Goal: Transaction & Acquisition: Purchase product/service

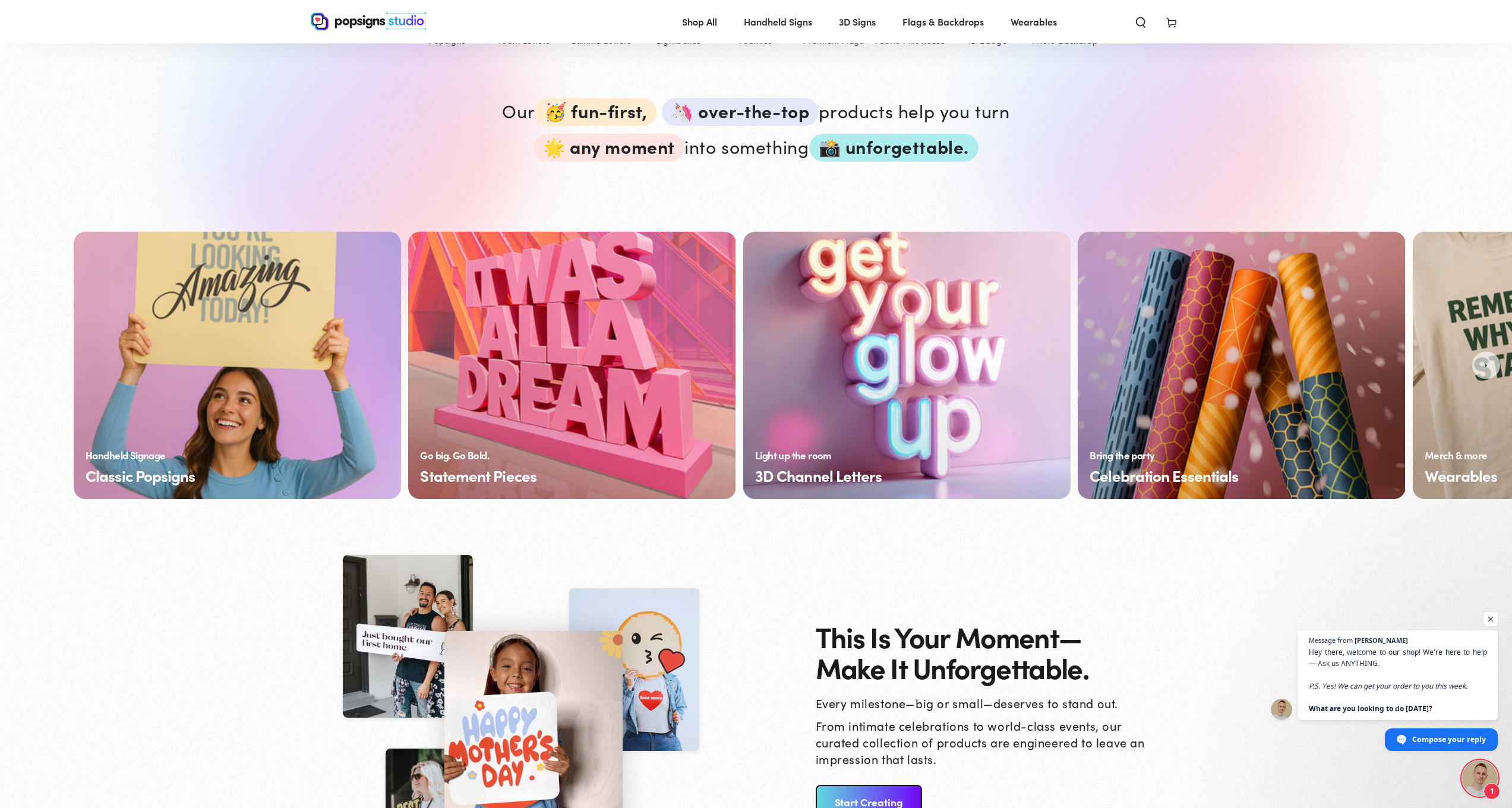
scroll to position [722, 0]
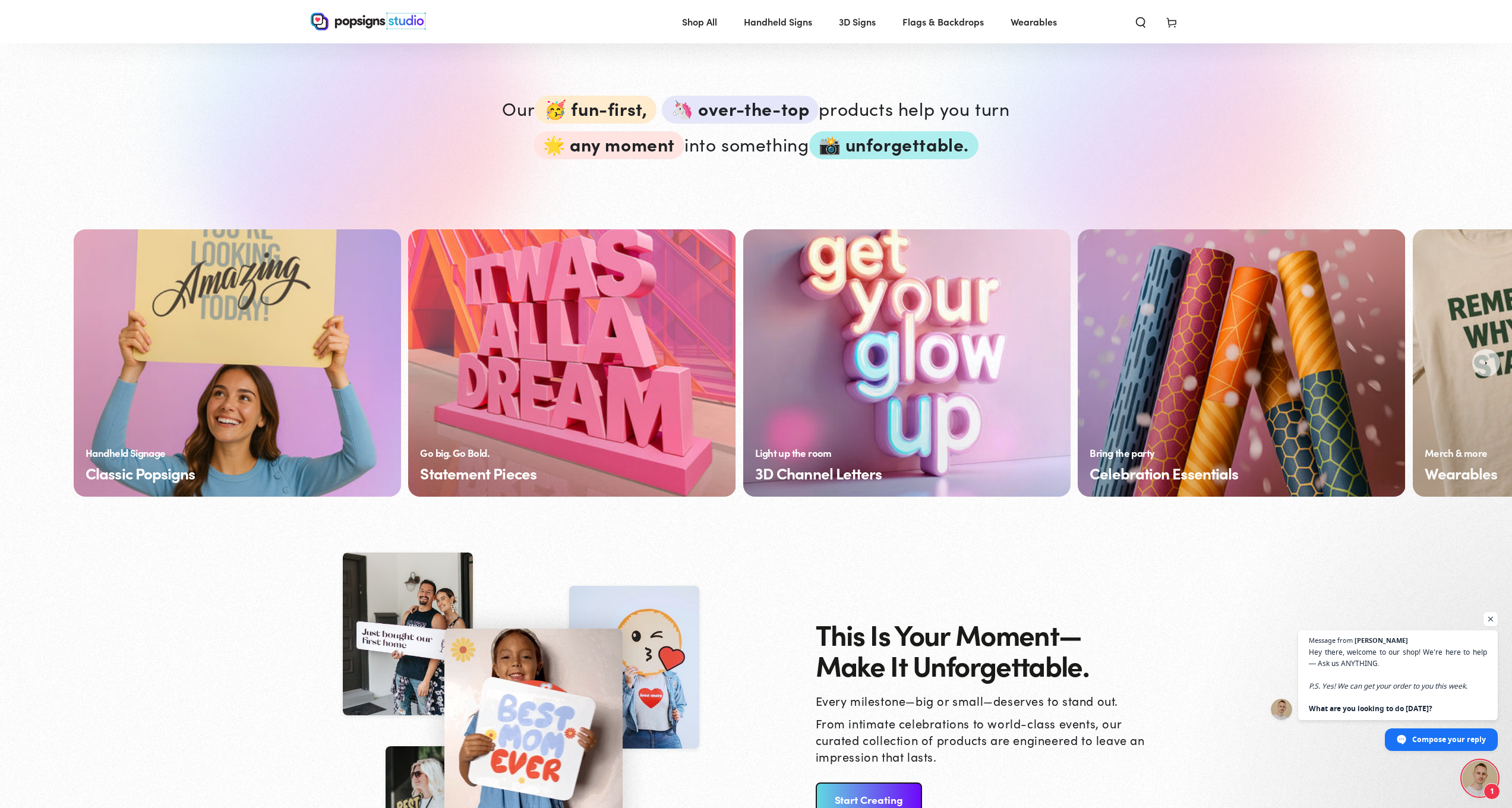
click at [331, 406] on link "Classic Popsigns" at bounding box center [237, 362] width 327 height 268
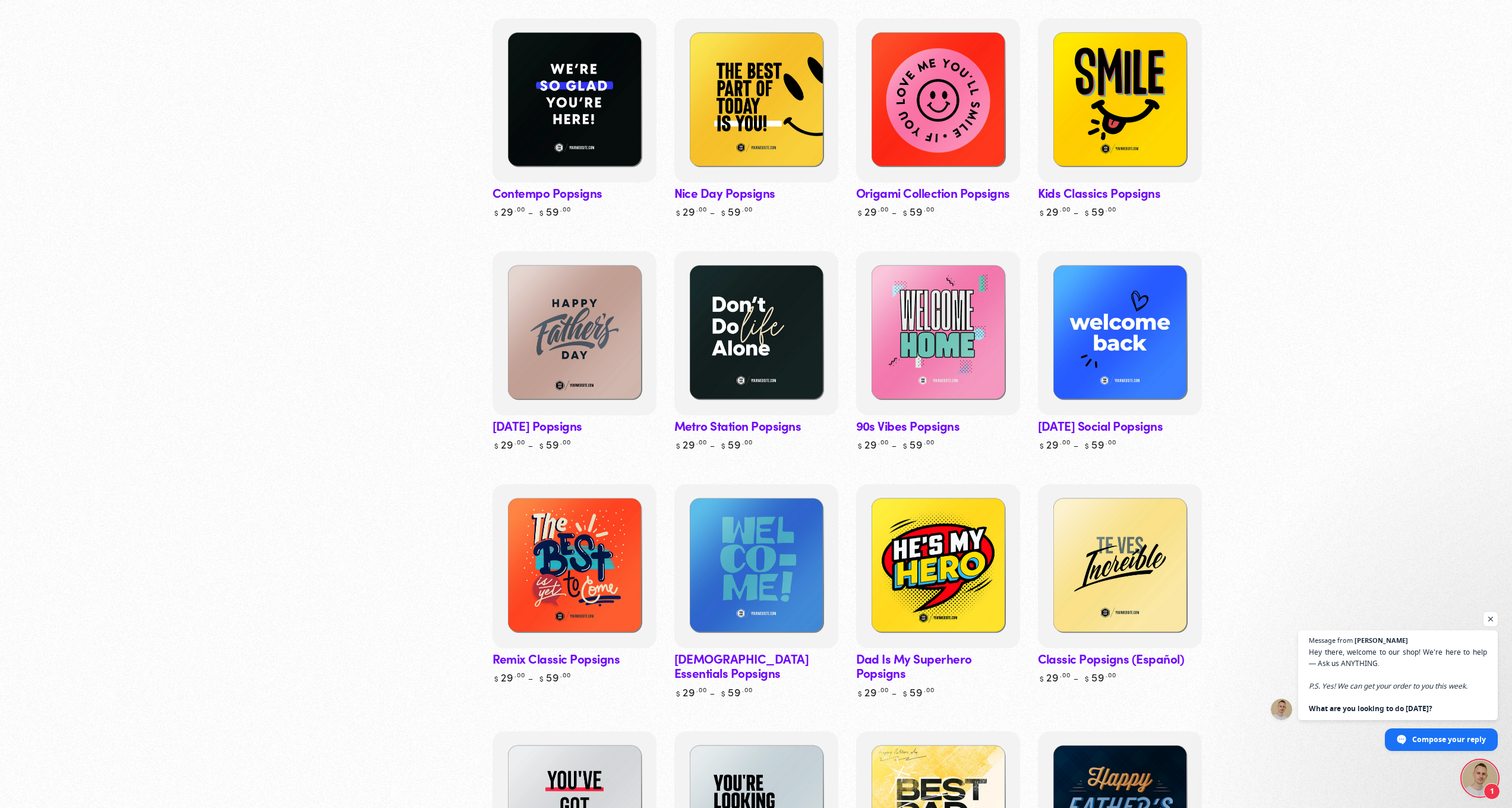
scroll to position [580, 0]
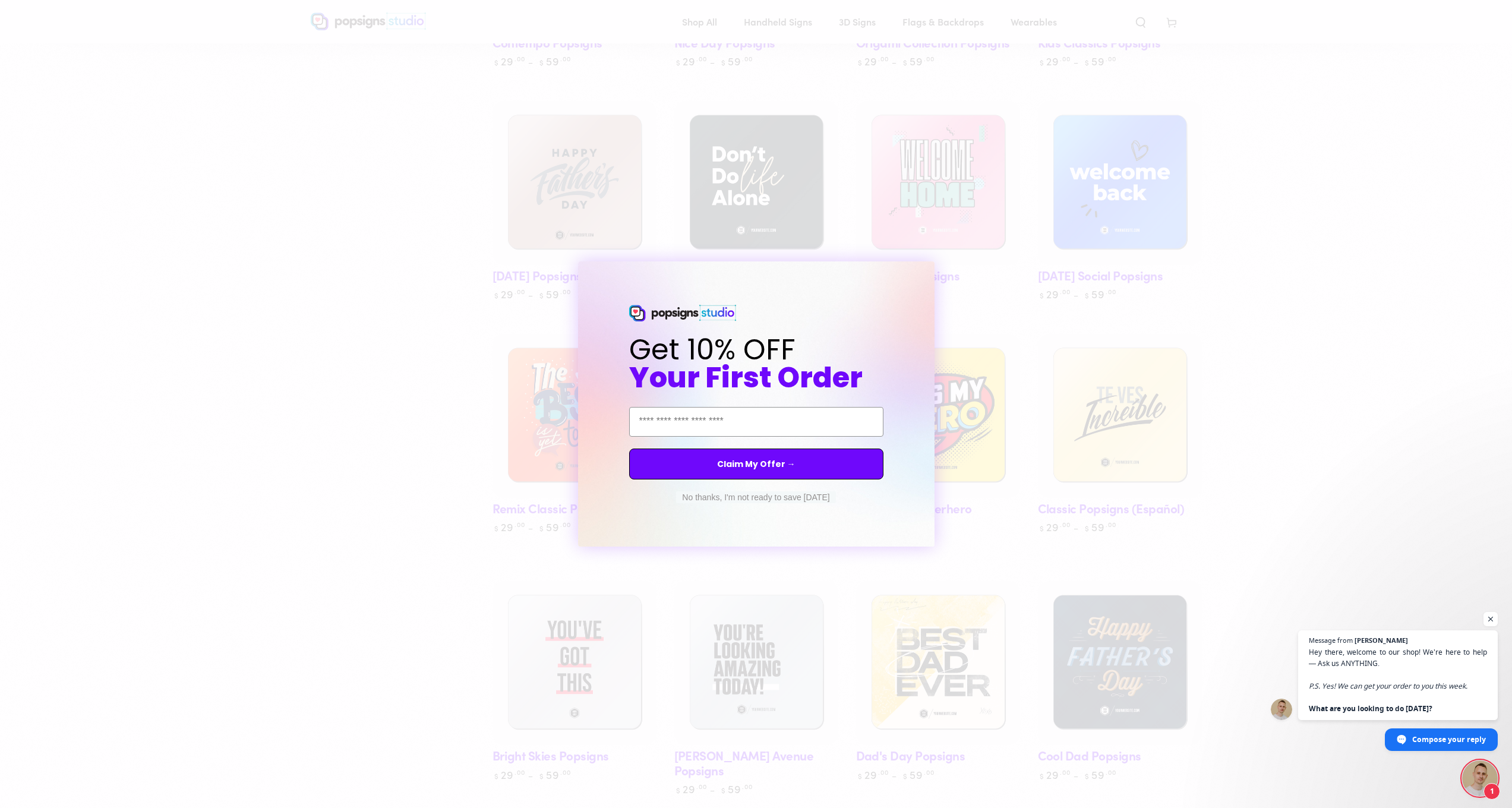
click at [938, 277] on circle "Close dialog" at bounding box center [935, 272] width 11 height 11
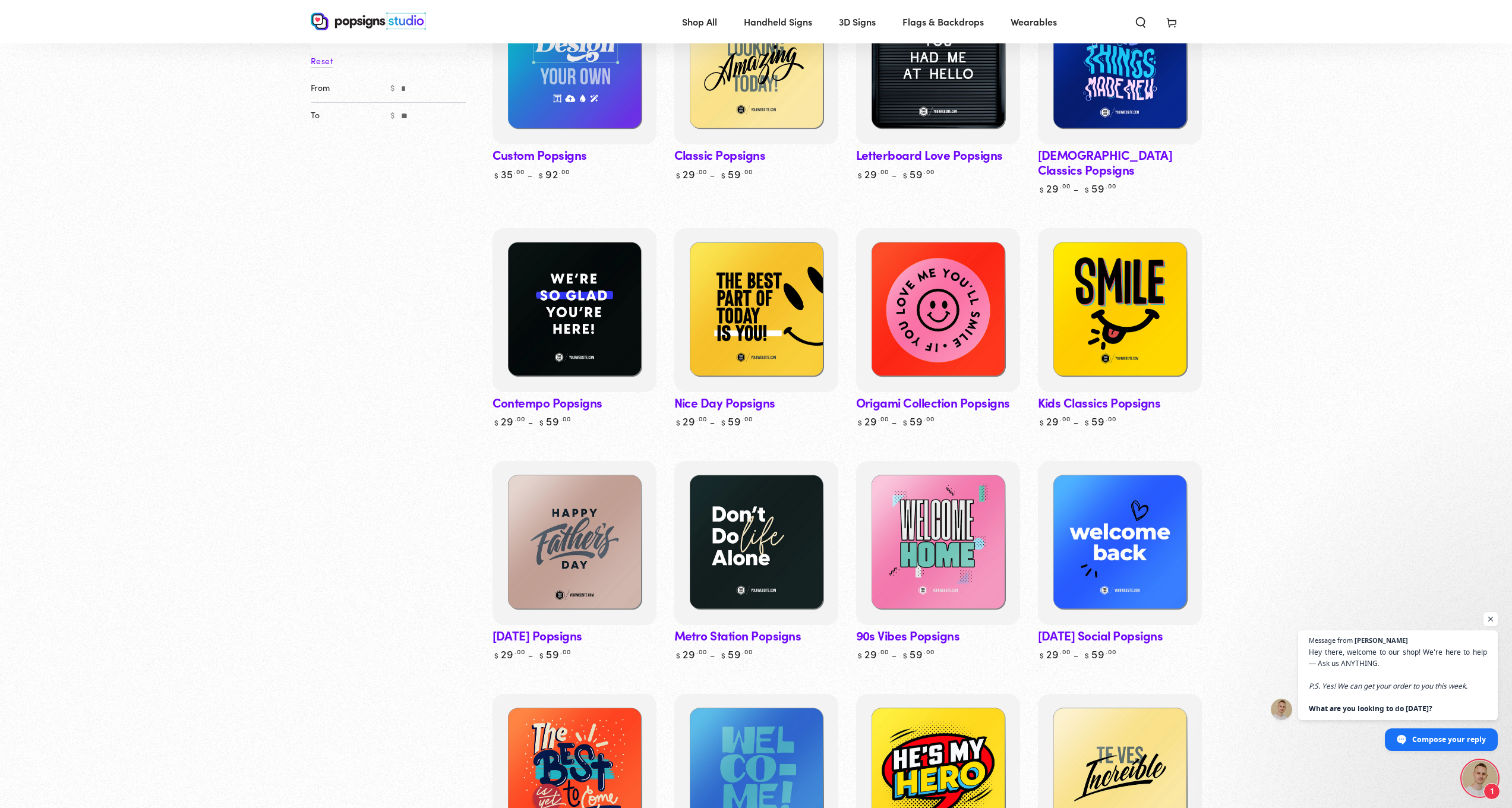
scroll to position [73, 0]
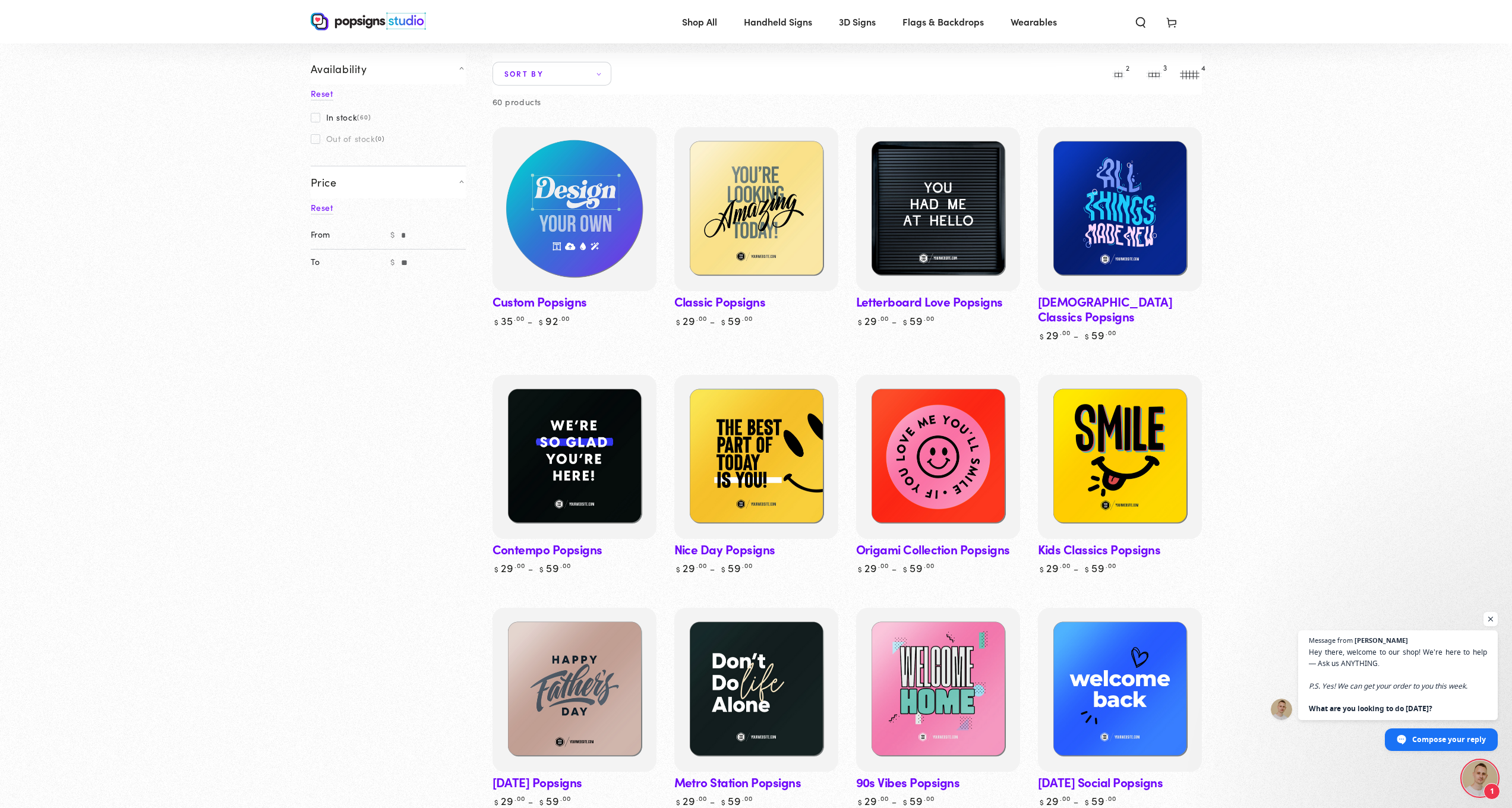
click at [599, 235] on img at bounding box center [574, 209] width 169 height 169
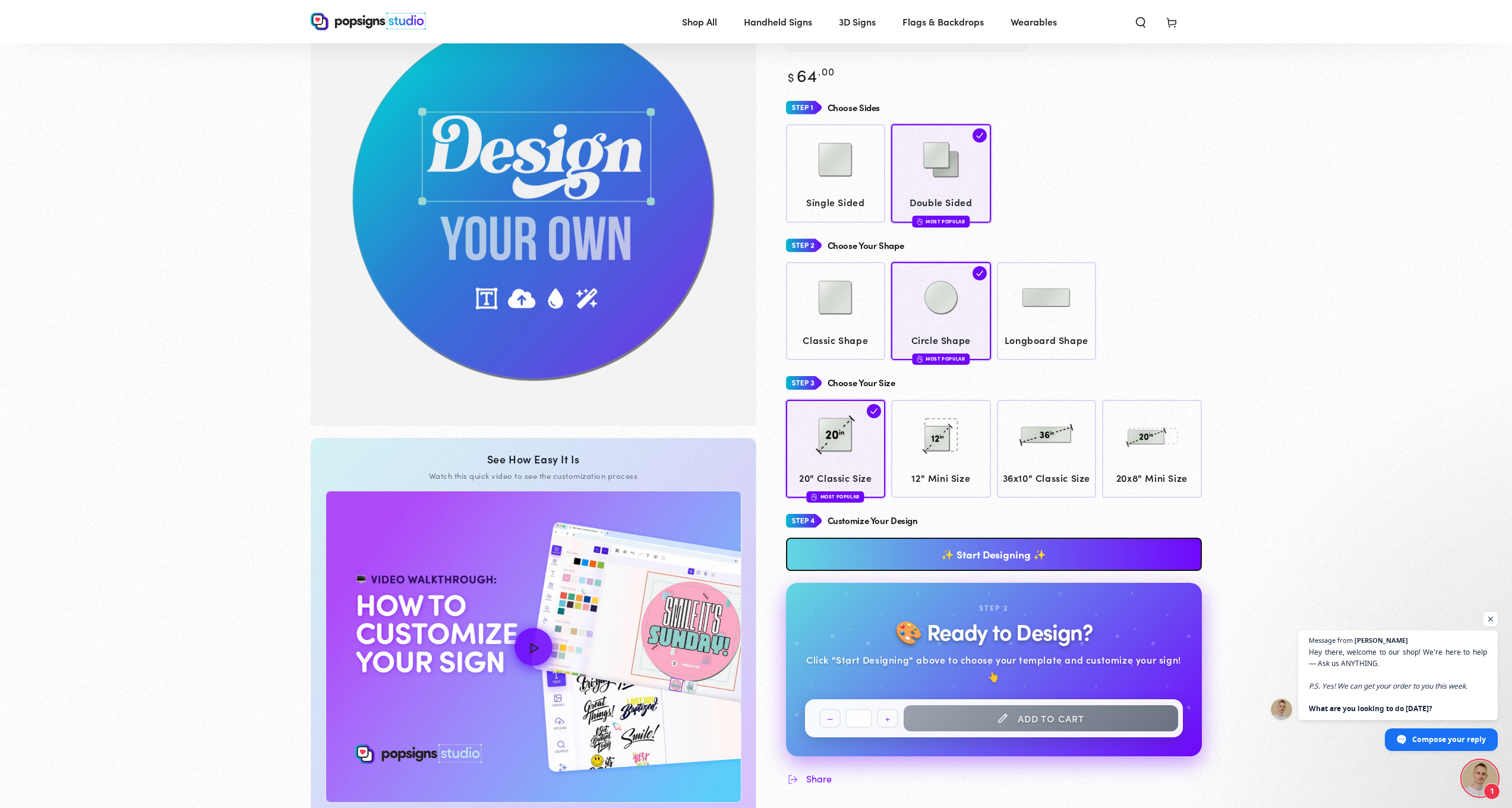
scroll to position [131, 0]
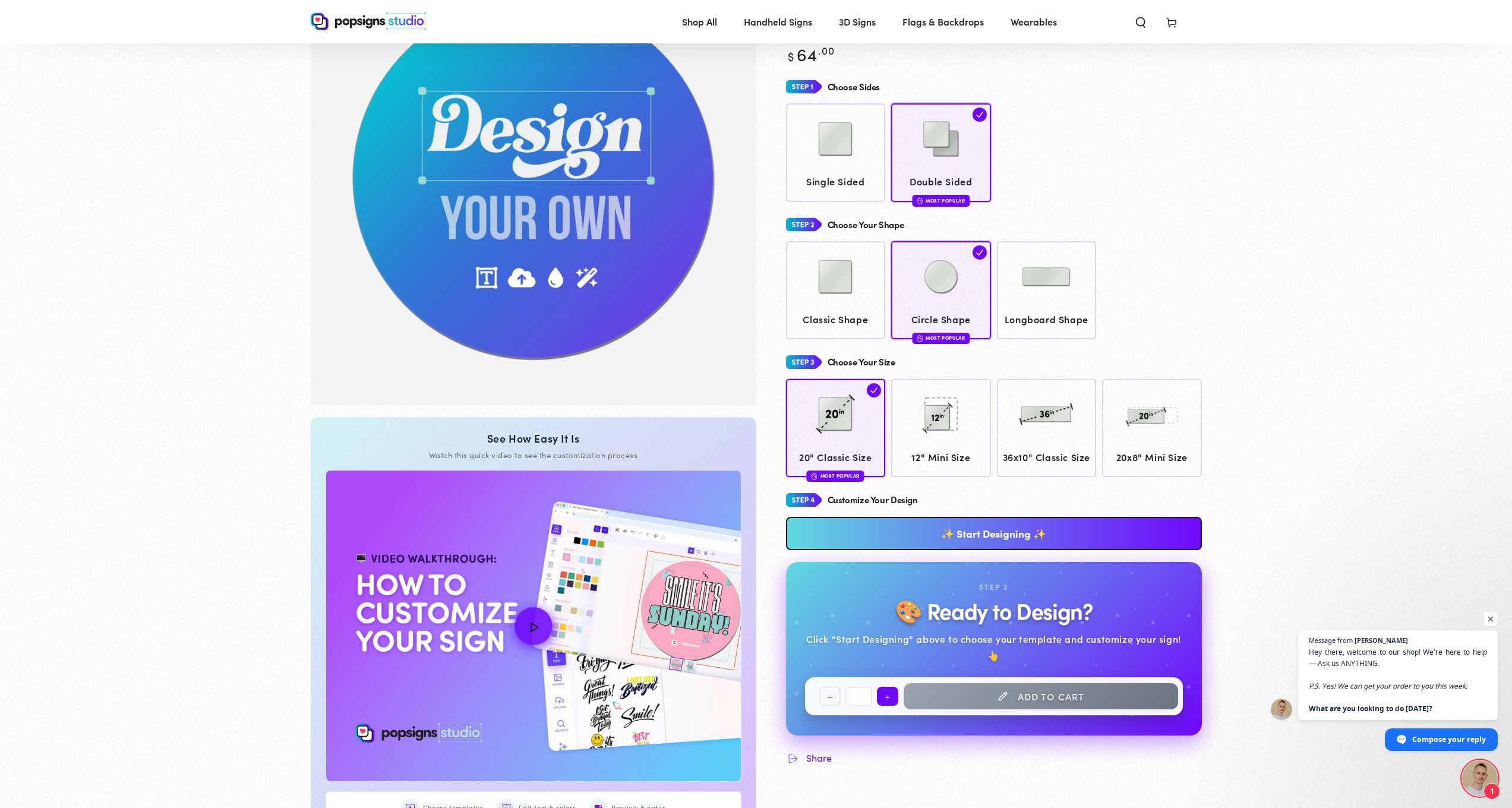
click at [887, 705] on button "Increase quantity for Custom Popsigns" at bounding box center [887, 696] width 21 height 19
type input "*"
click at [982, 550] on link "✨ Start Designing ✨" at bounding box center [994, 533] width 416 height 33
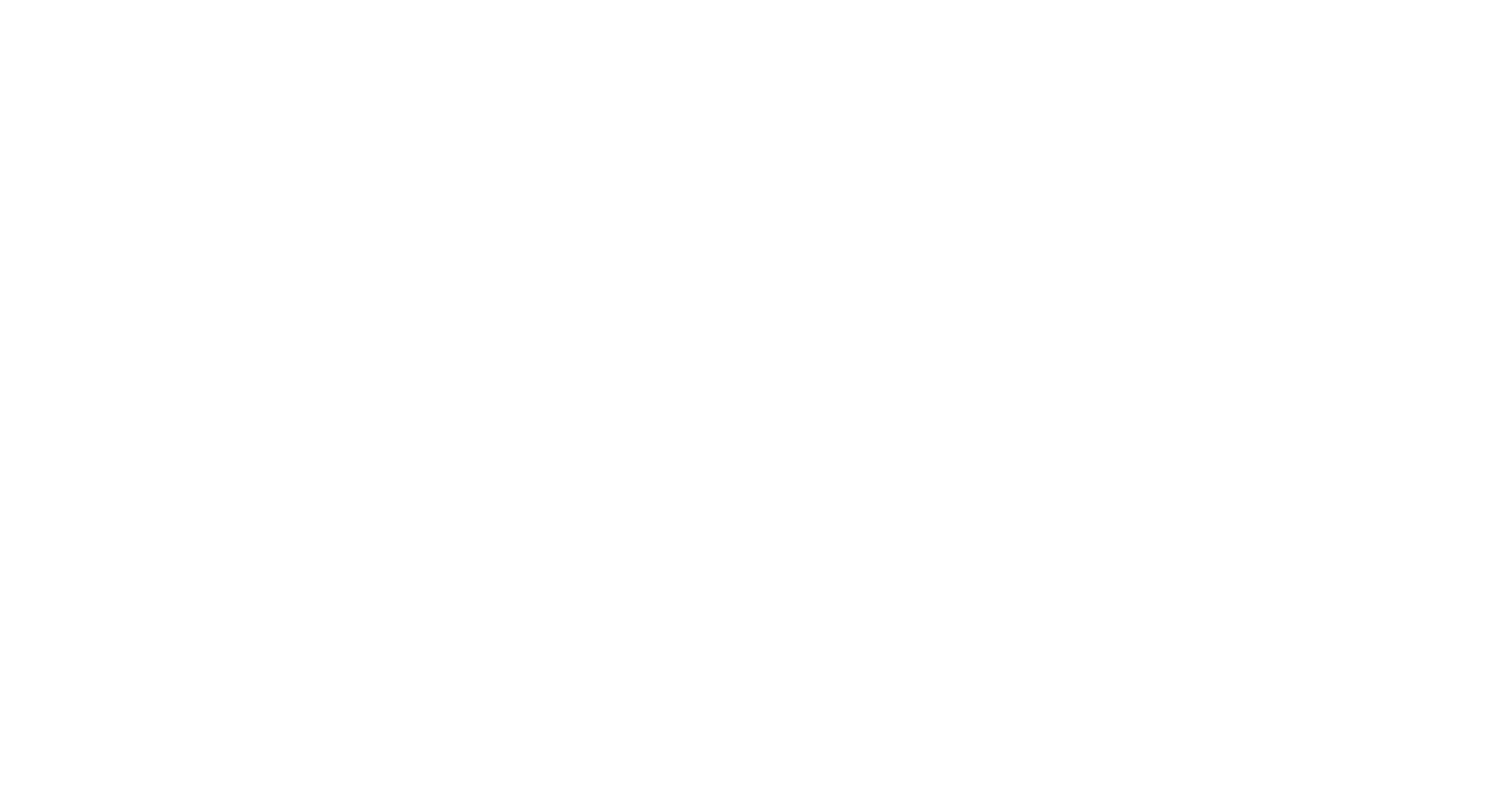
scroll to position [0, 0]
type textarea "An ancient tree with a door leading to a magical world"
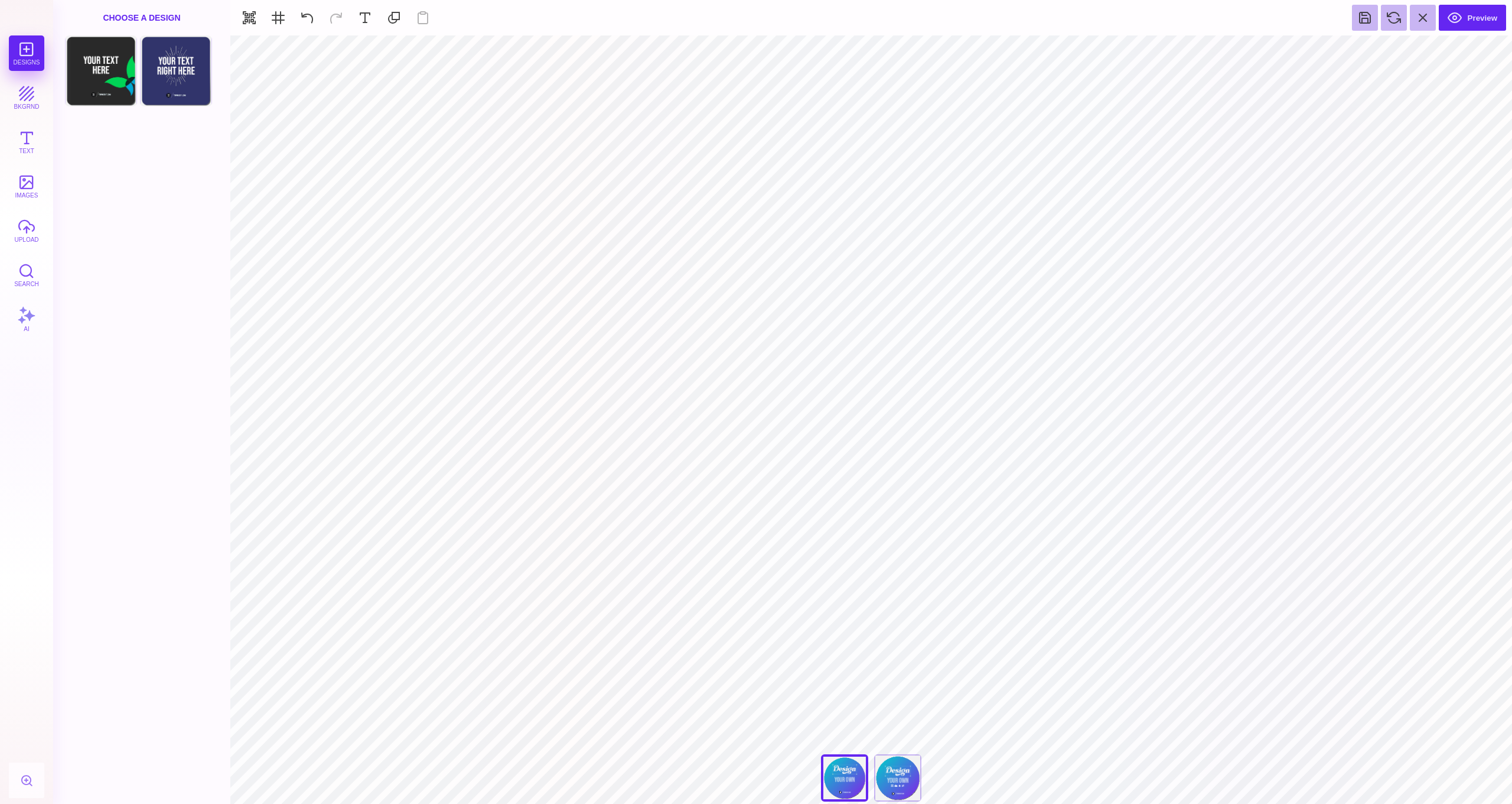
type input "#F1F1F2"
click at [23, 136] on button "Text" at bounding box center [26, 141] width 35 height 35
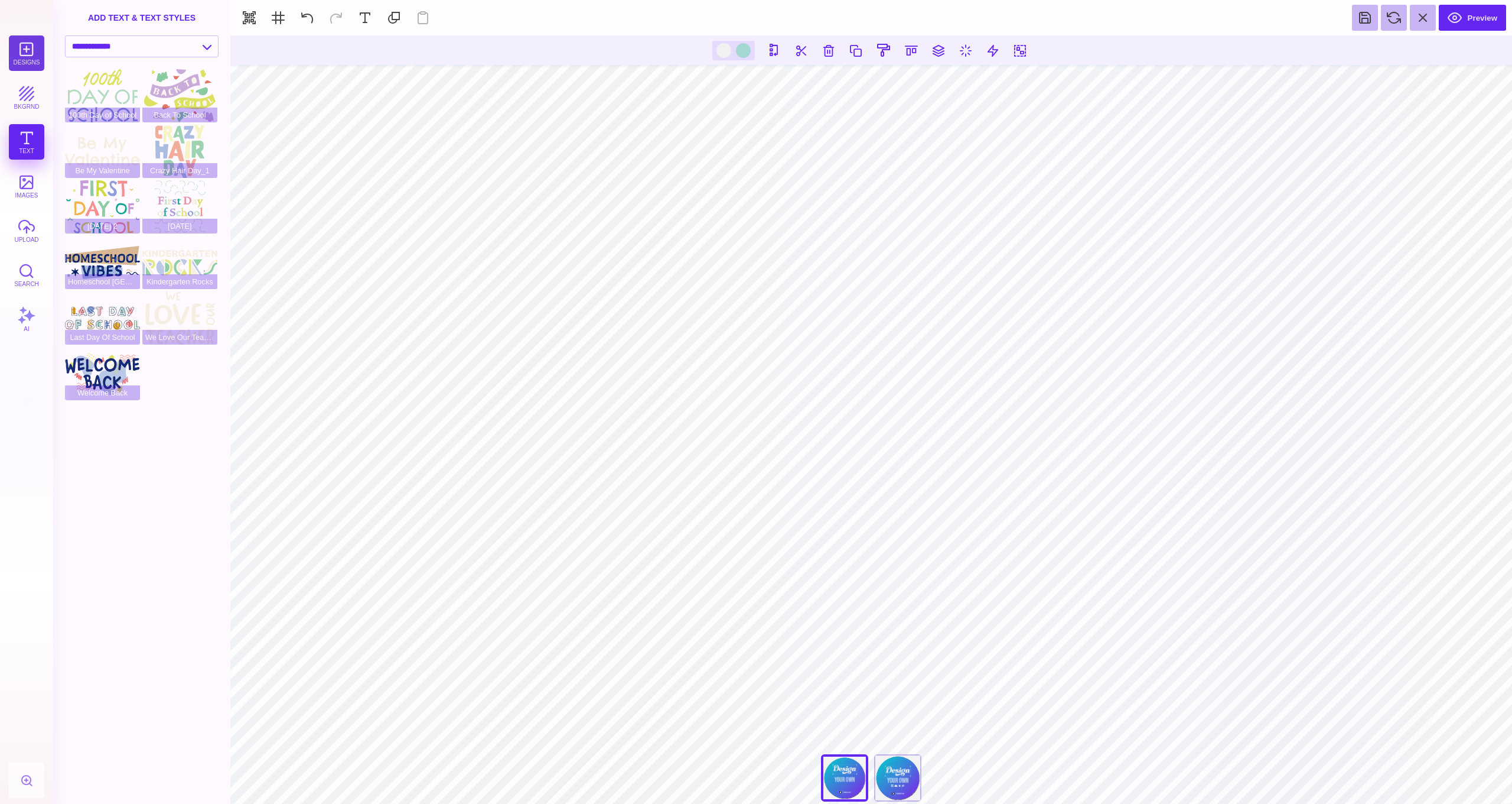
click at [34, 55] on button "Designs" at bounding box center [26, 52] width 35 height 35
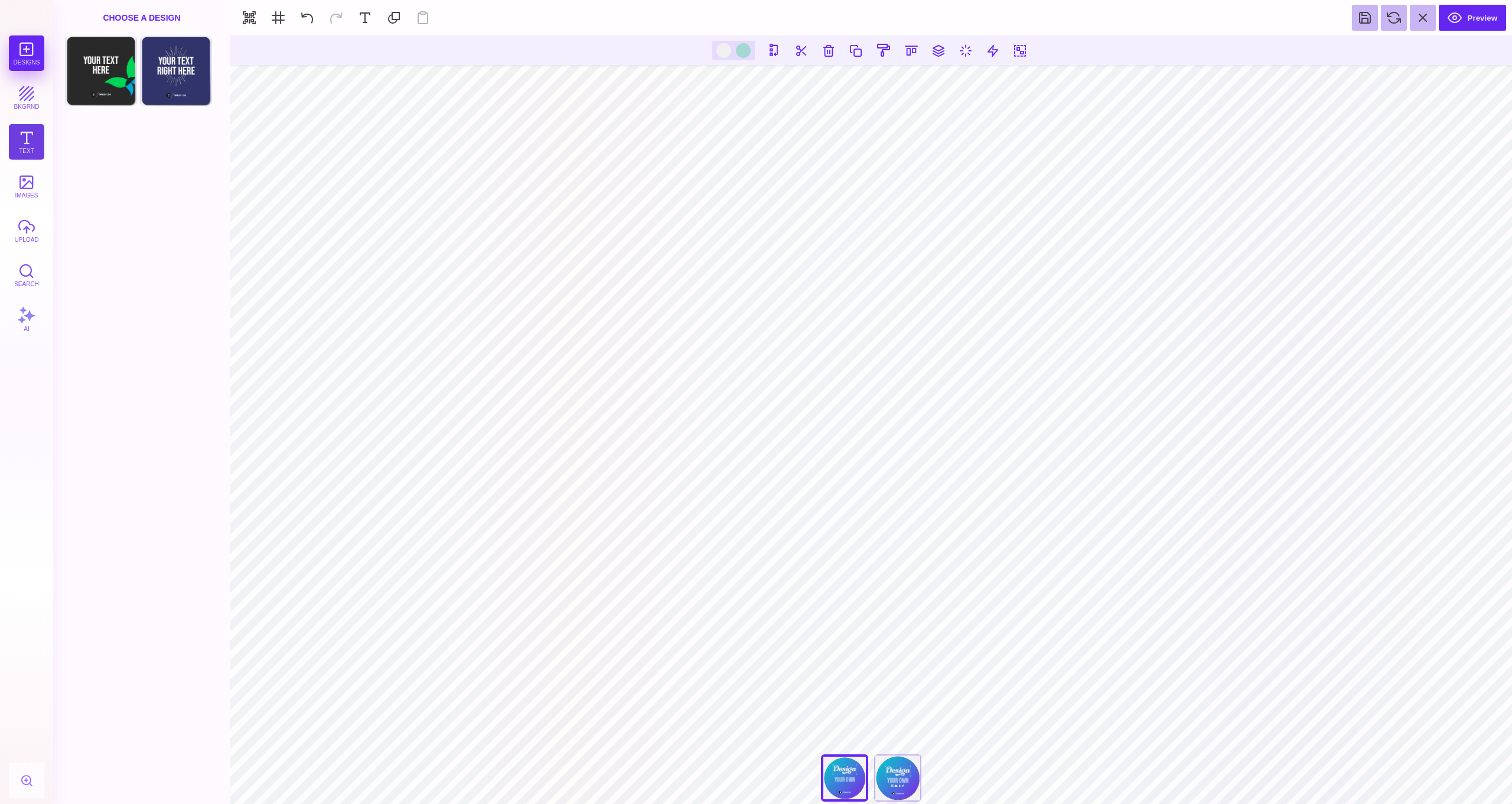
click at [33, 144] on button "Text" at bounding box center [26, 141] width 35 height 35
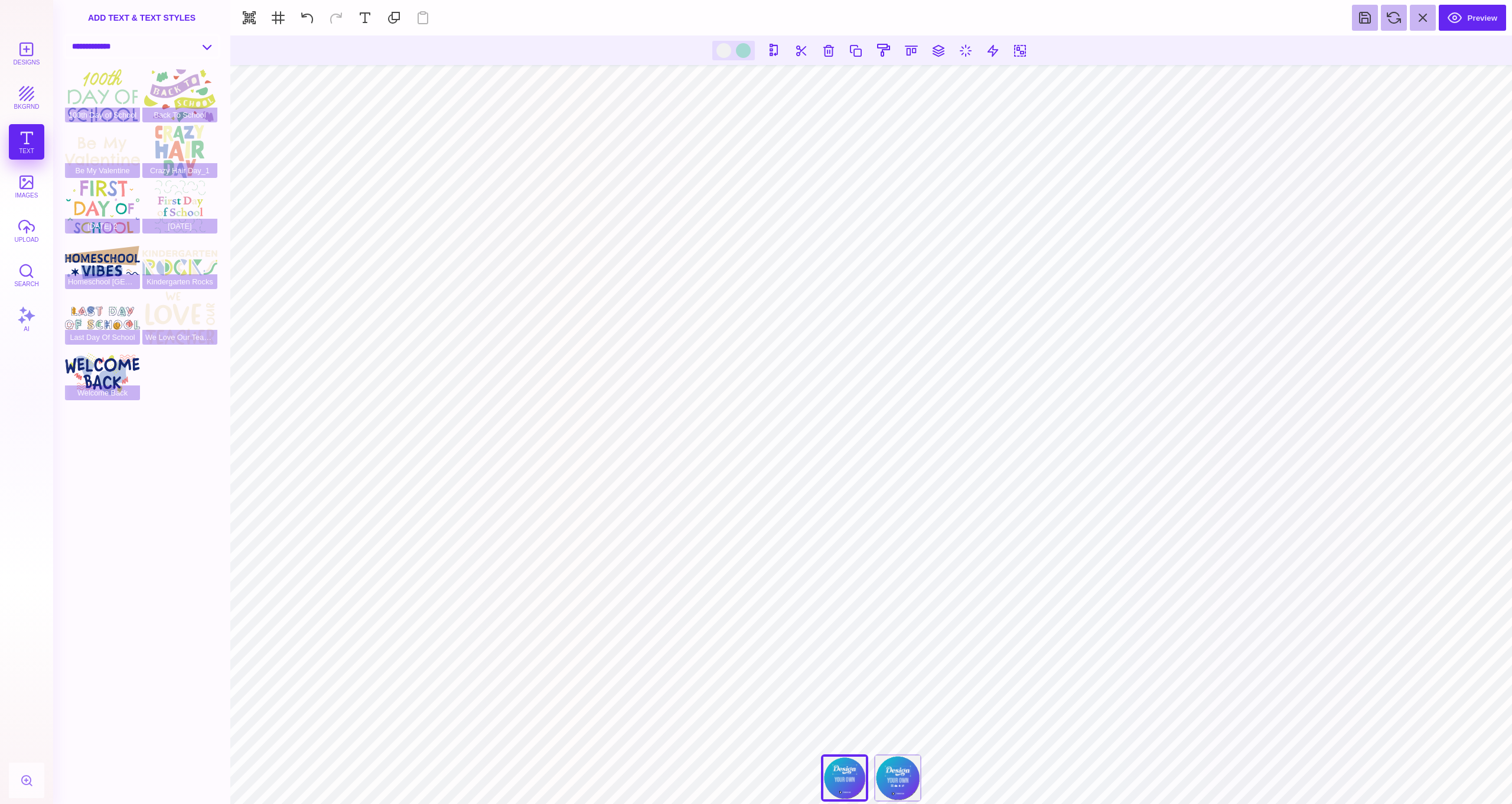
select select "**********"
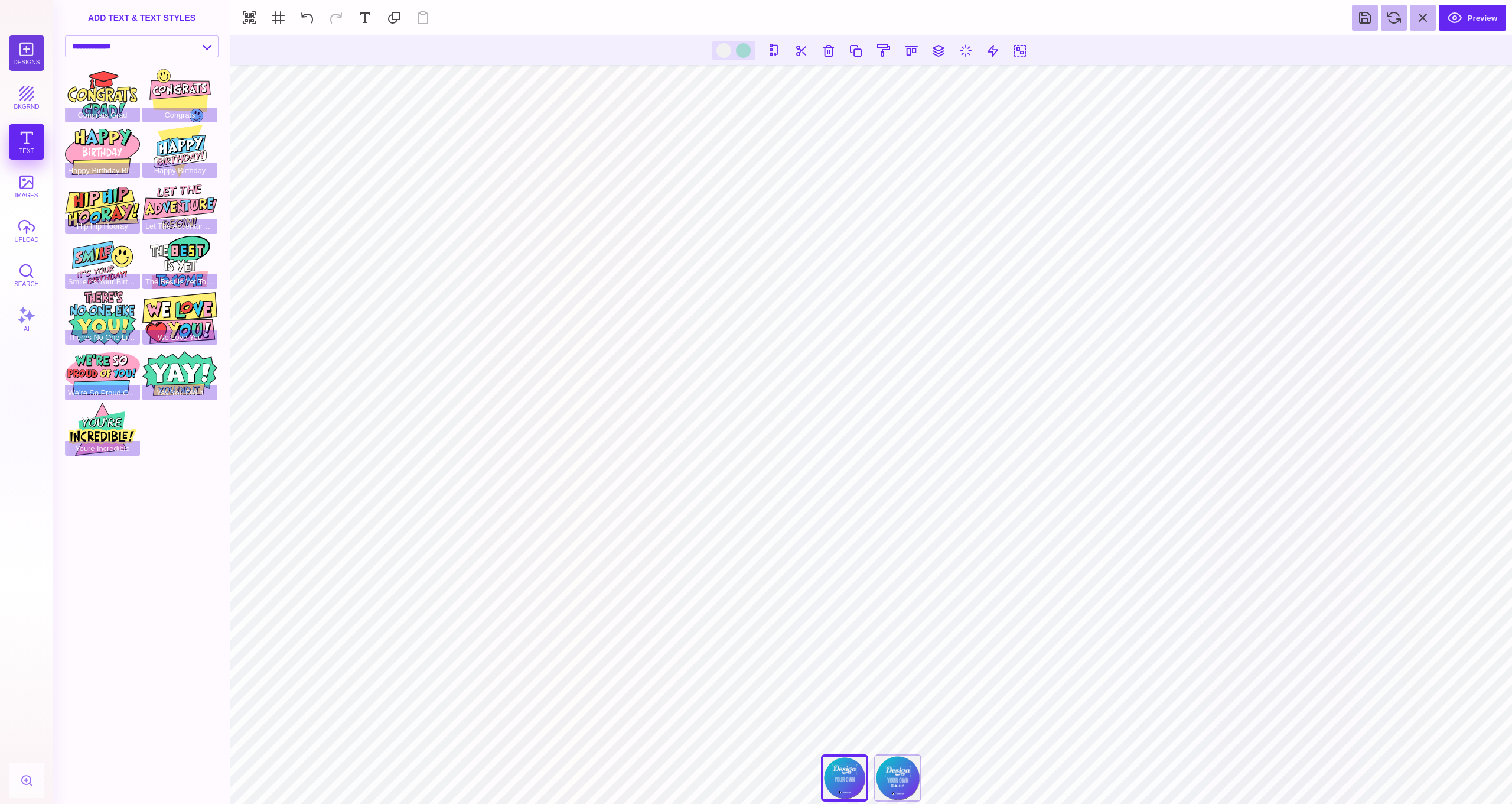
click at [24, 52] on button "Designs" at bounding box center [26, 52] width 35 height 35
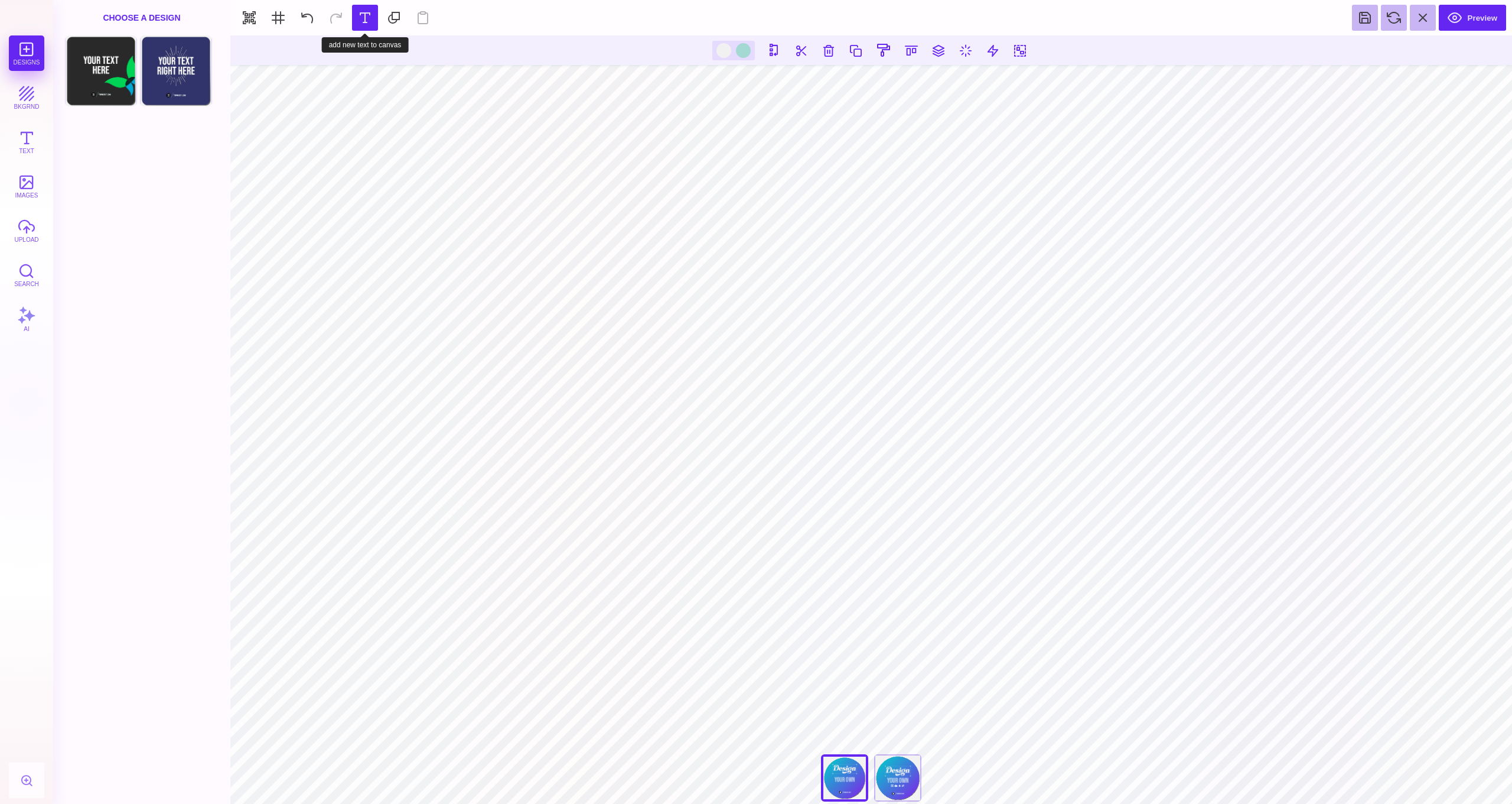
click at [364, 22] on button at bounding box center [364, 17] width 26 height 26
type input "#000000"
type textarea "**********"
